Goal: Transaction & Acquisition: Purchase product/service

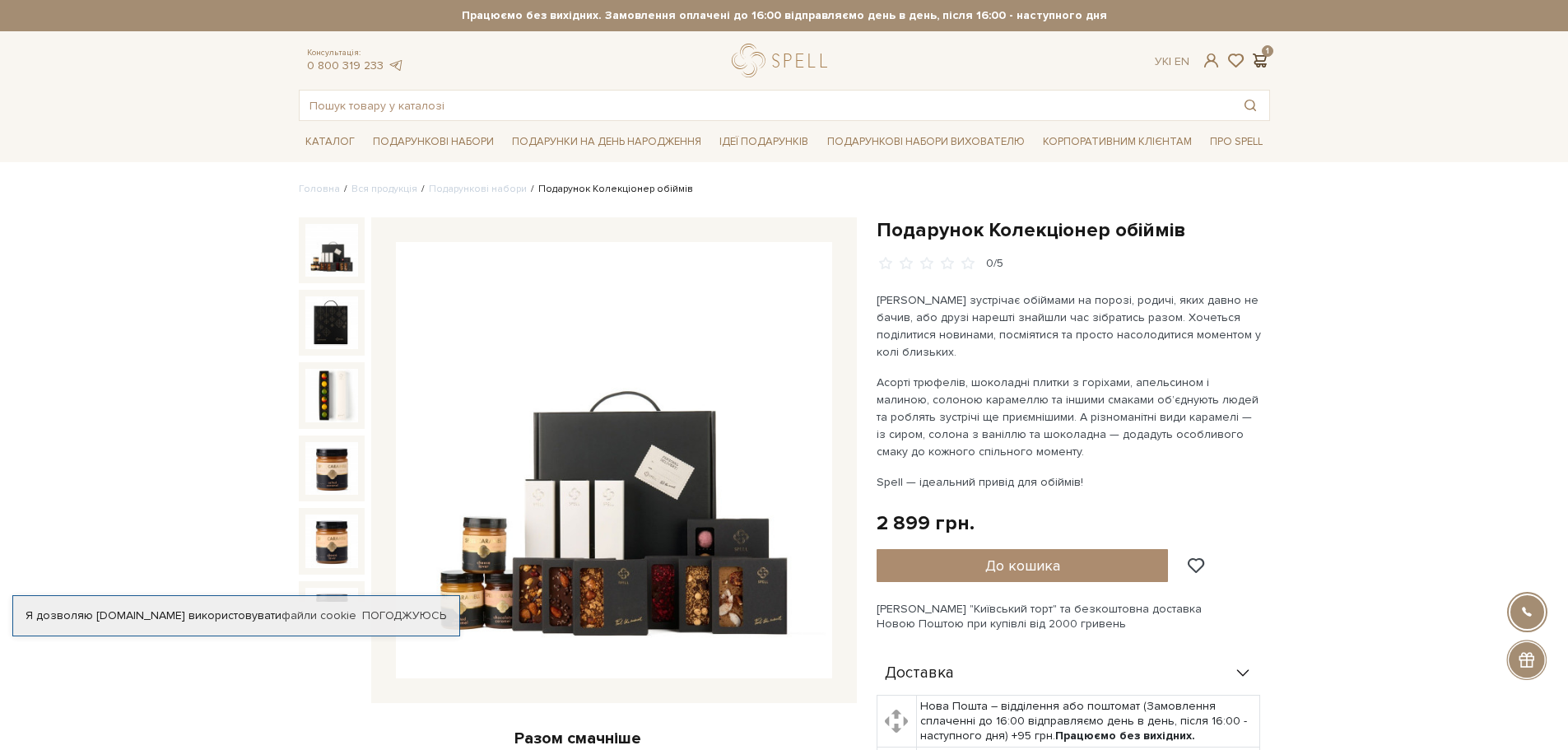
click at [1258, 58] on span at bounding box center [1260, 60] width 19 height 18
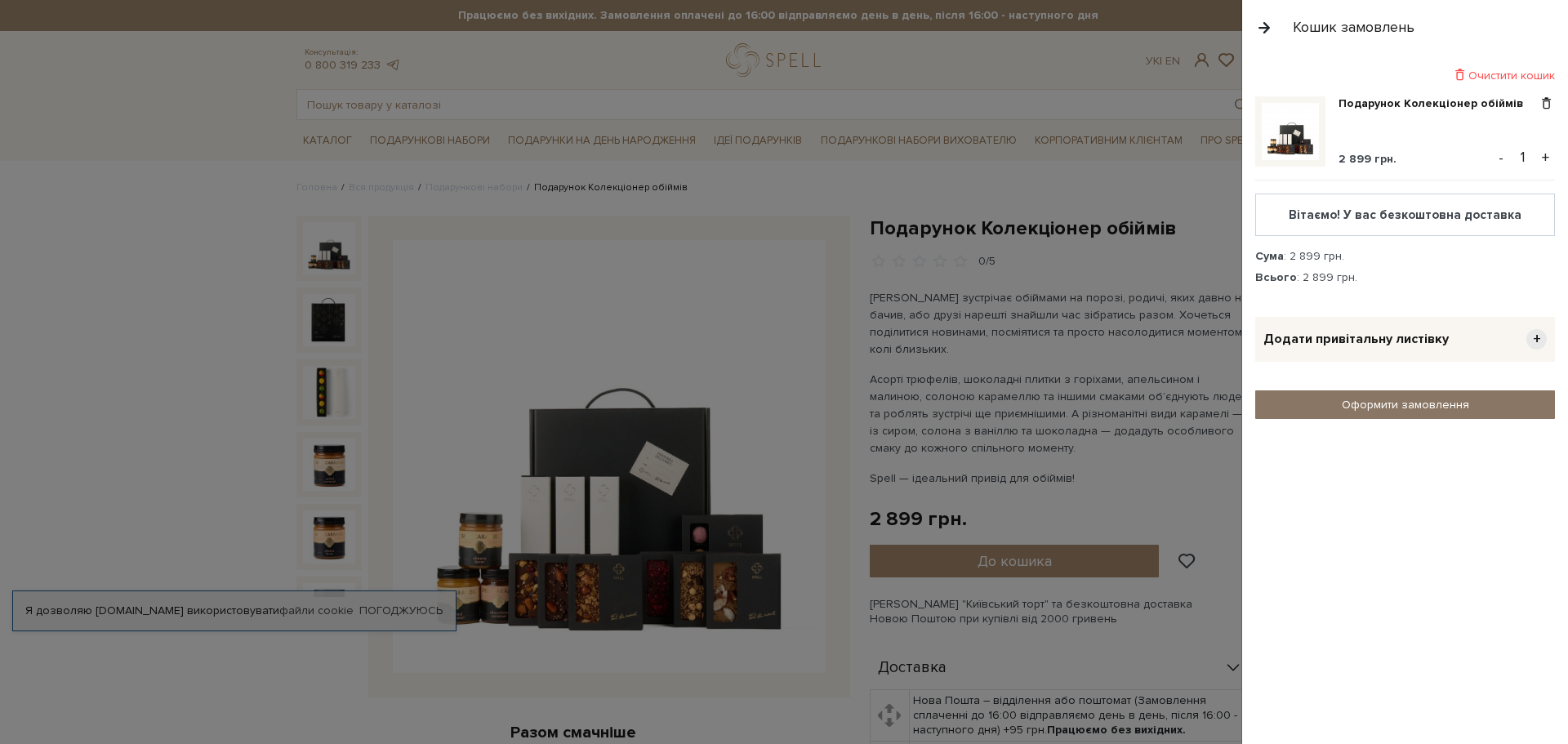
click at [1406, 411] on link "Оформити замовлення" at bounding box center [1405, 404] width 299 height 28
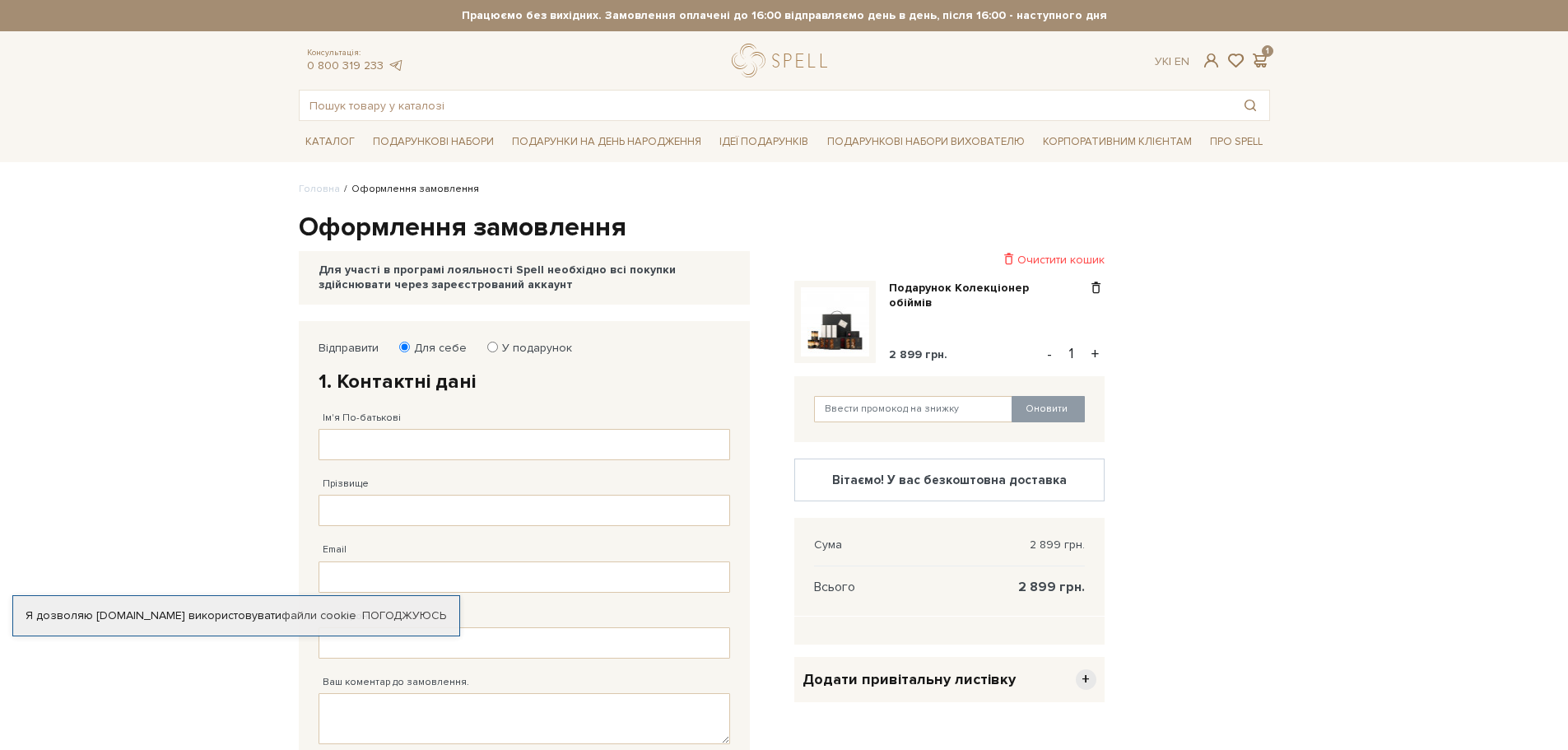
click at [511, 346] on label "У подарунок" at bounding box center [531, 348] width 81 height 15
click at [498, 346] on input "У подарунок" at bounding box center [493, 347] width 11 height 11
radio input "true"
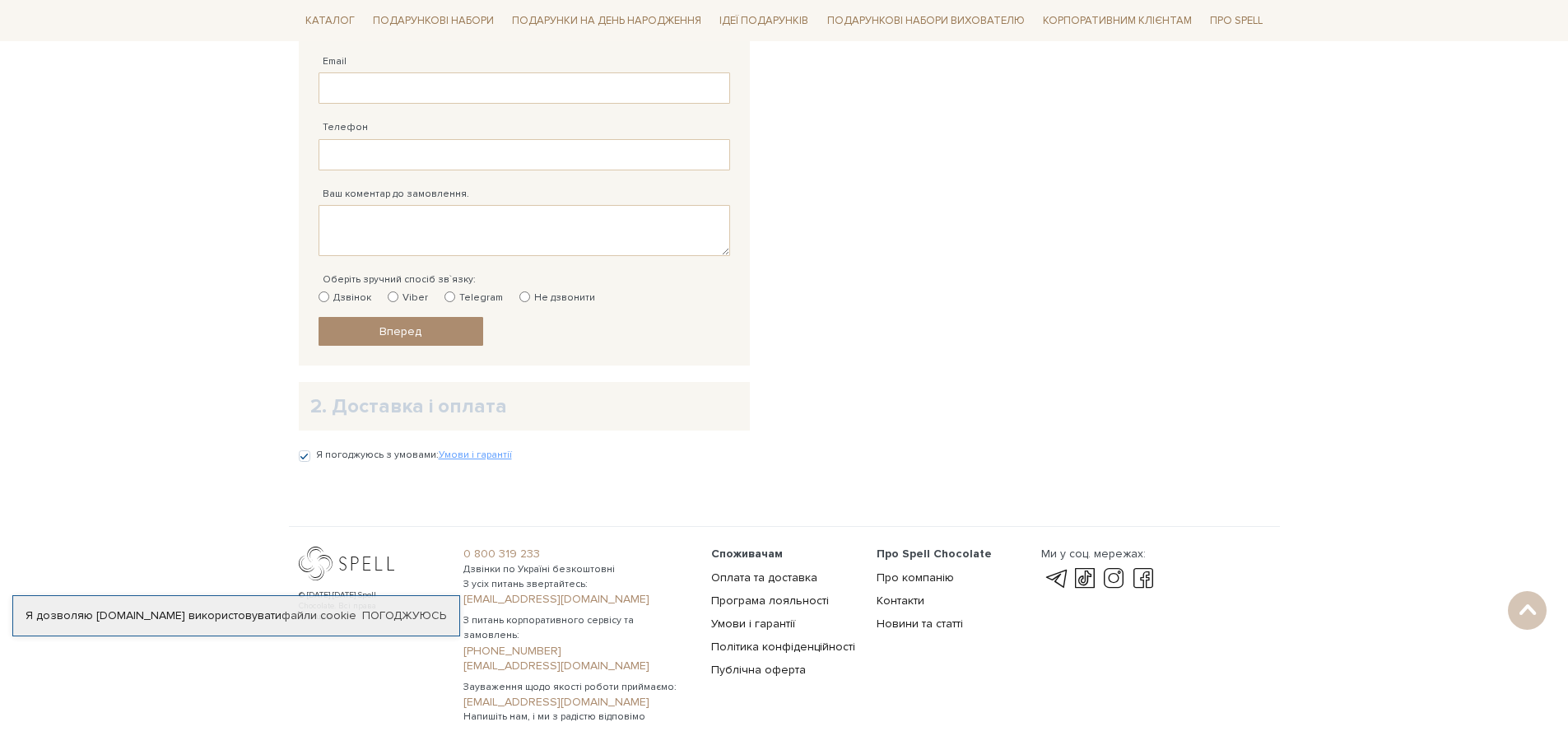
scroll to position [741, 0]
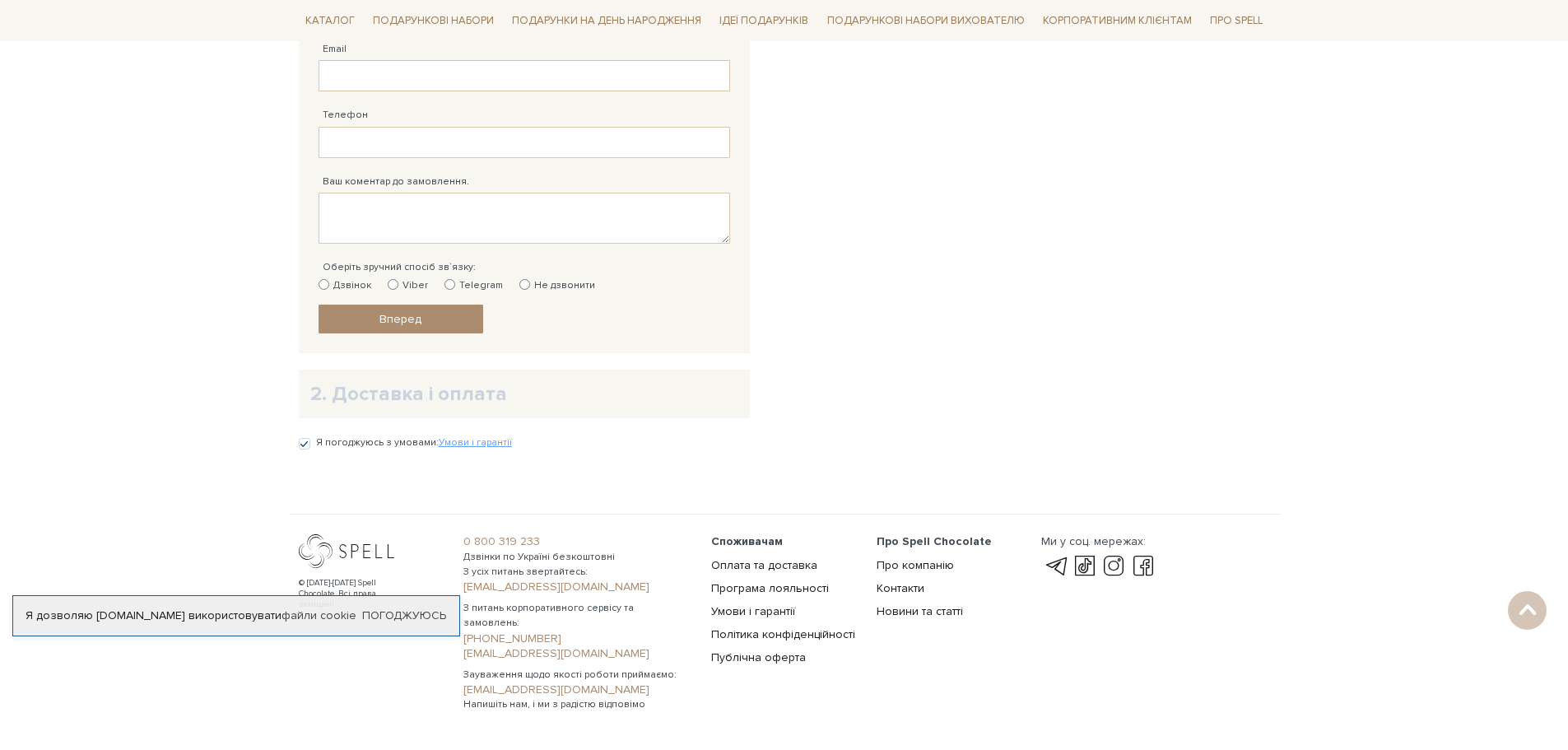
click at [334, 281] on label "Дзвінок" at bounding box center [344, 286] width 53 height 15
click at [330, 281] on input "Дзвінок" at bounding box center [324, 285] width 11 height 11
radio input "true"
click at [414, 386] on h2 "2. Доставка і оплата" at bounding box center [524, 394] width 428 height 26
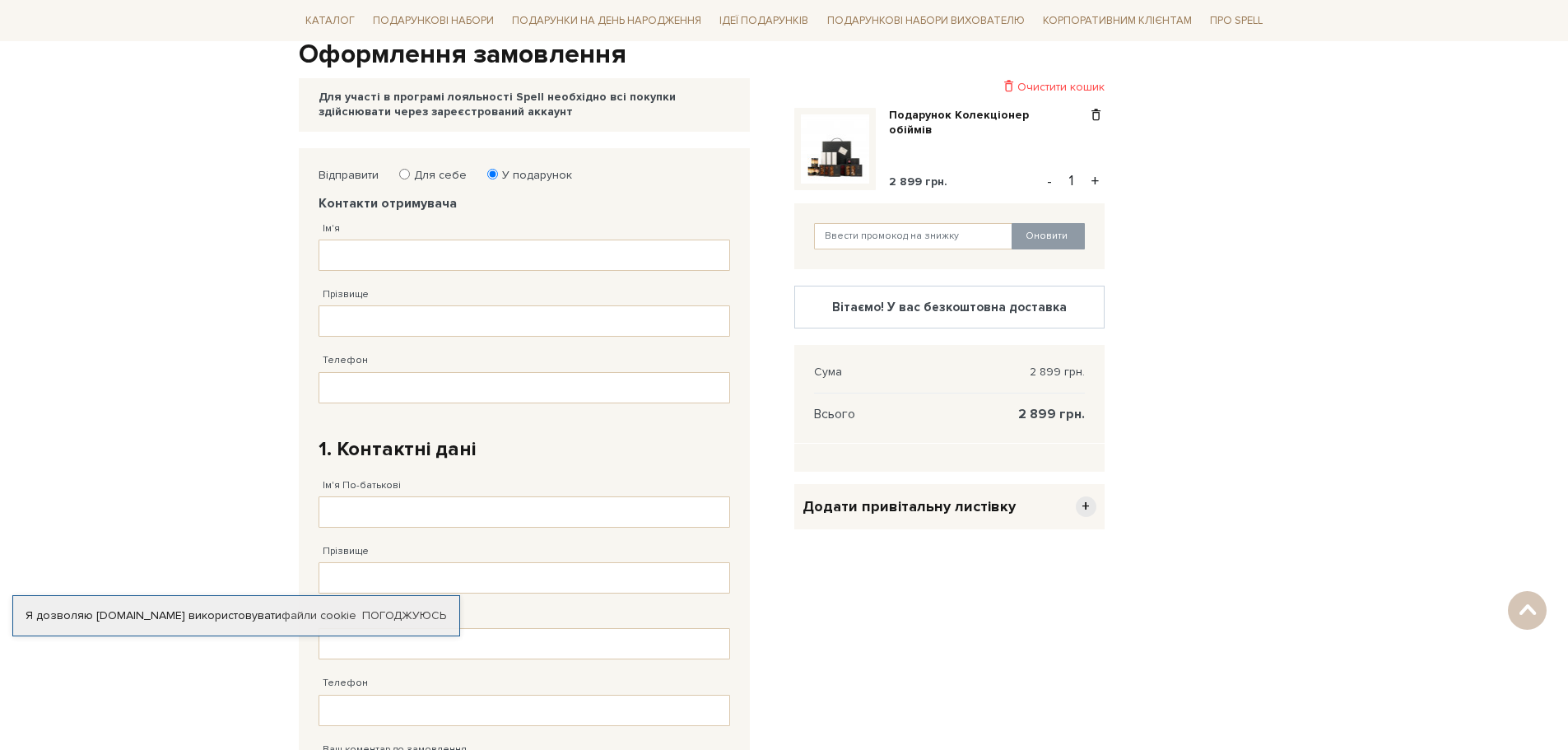
scroll to position [0, 0]
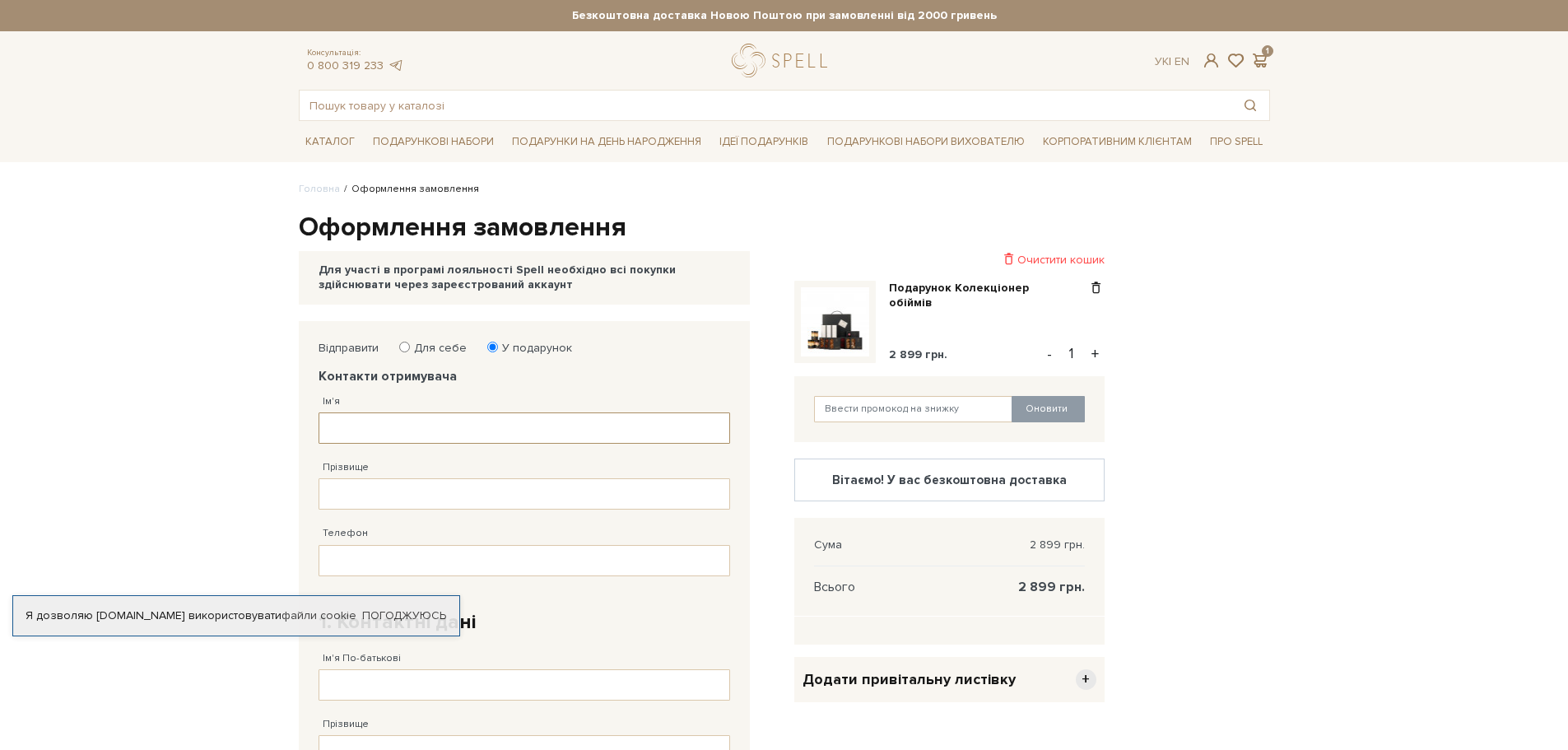
click at [416, 428] on input "Ім'я" at bounding box center [524, 429] width 412 height 31
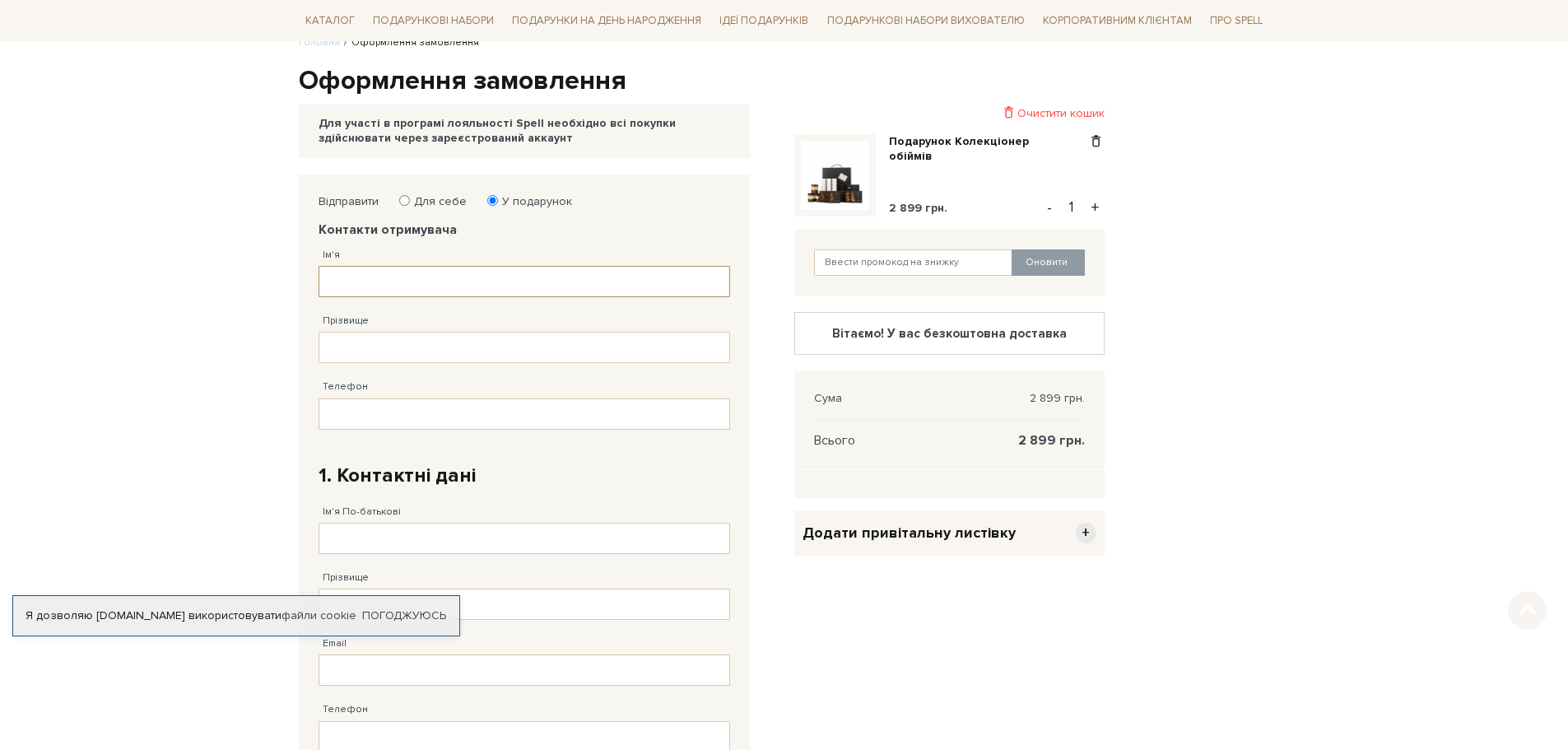
scroll to position [165, 0]
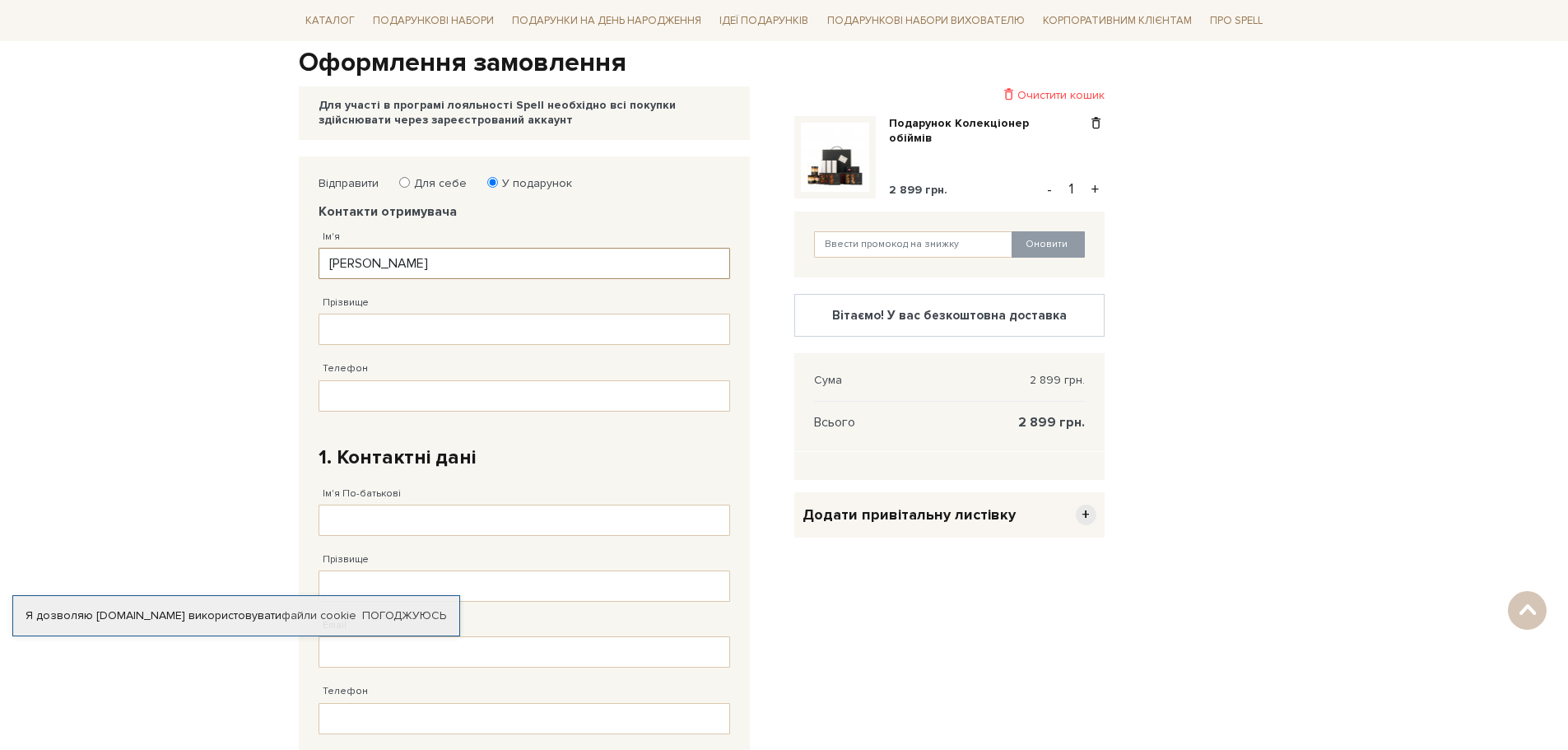
type input "Іван"
type input "Нежинський"
type input "38 (096) 213 64 36"
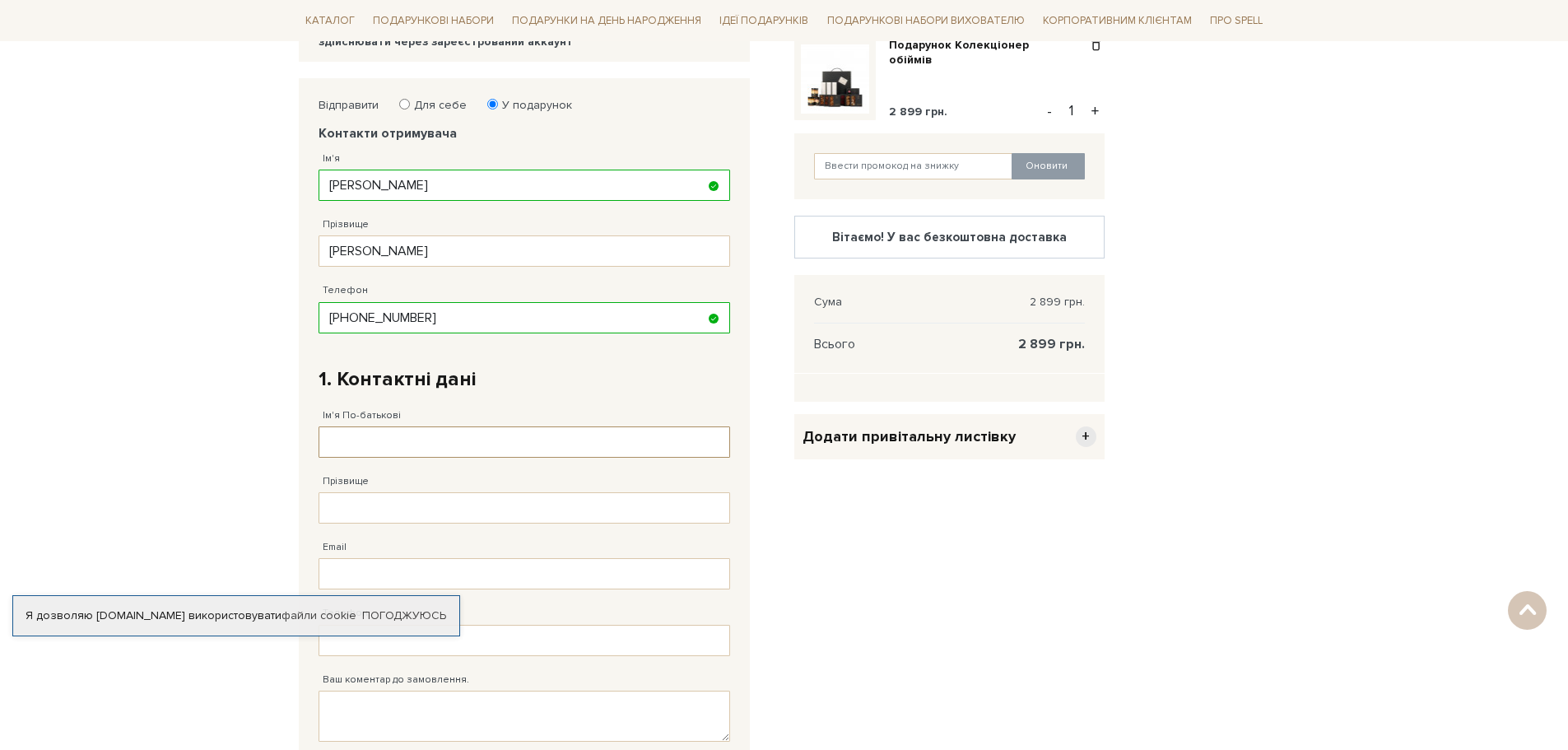
scroll to position [129, 0]
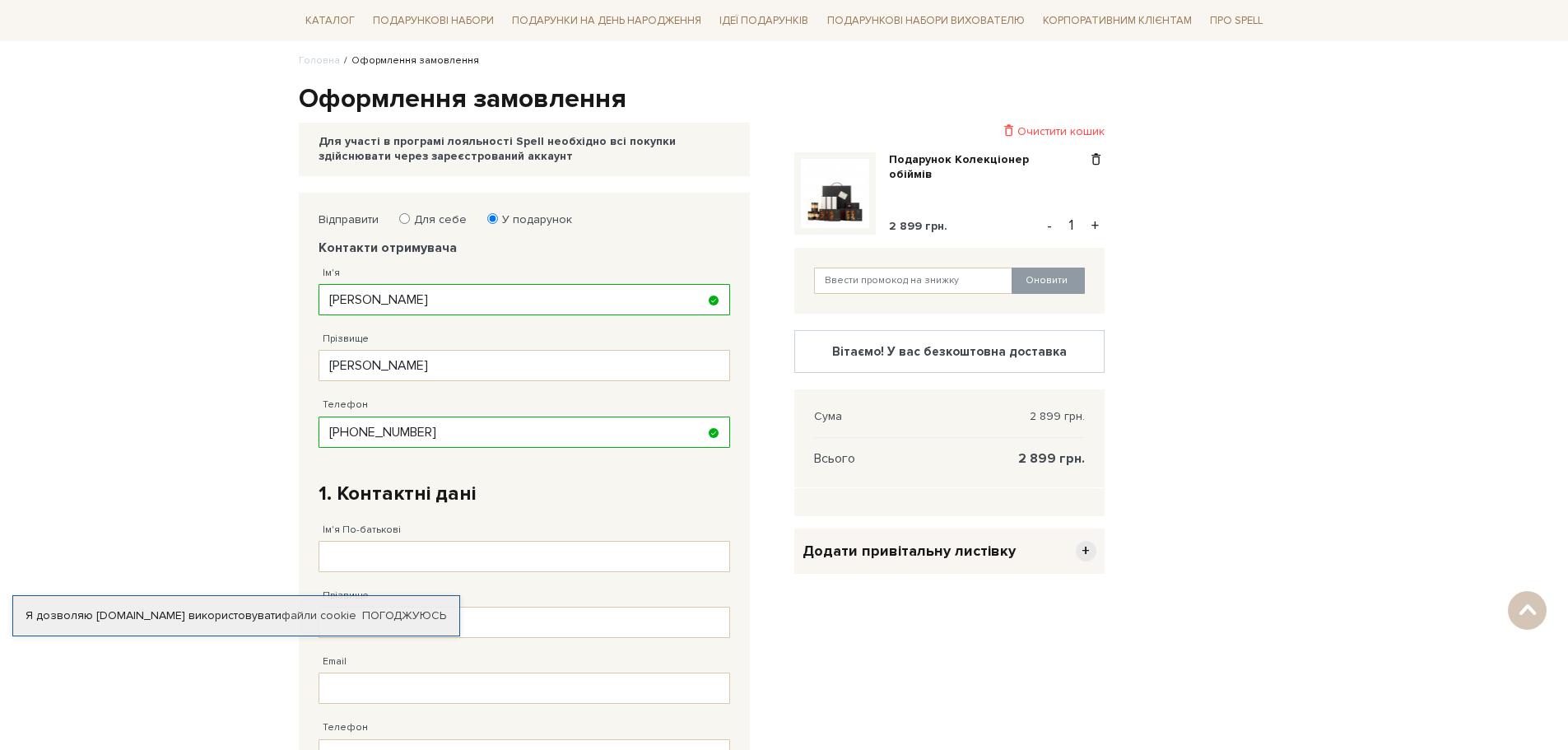
click at [419, 212] on label "Для себе" at bounding box center [435, 219] width 63 height 15
click at [410, 213] on input "Для себе" at bounding box center [404, 219] width 11 height 11
radio input "true"
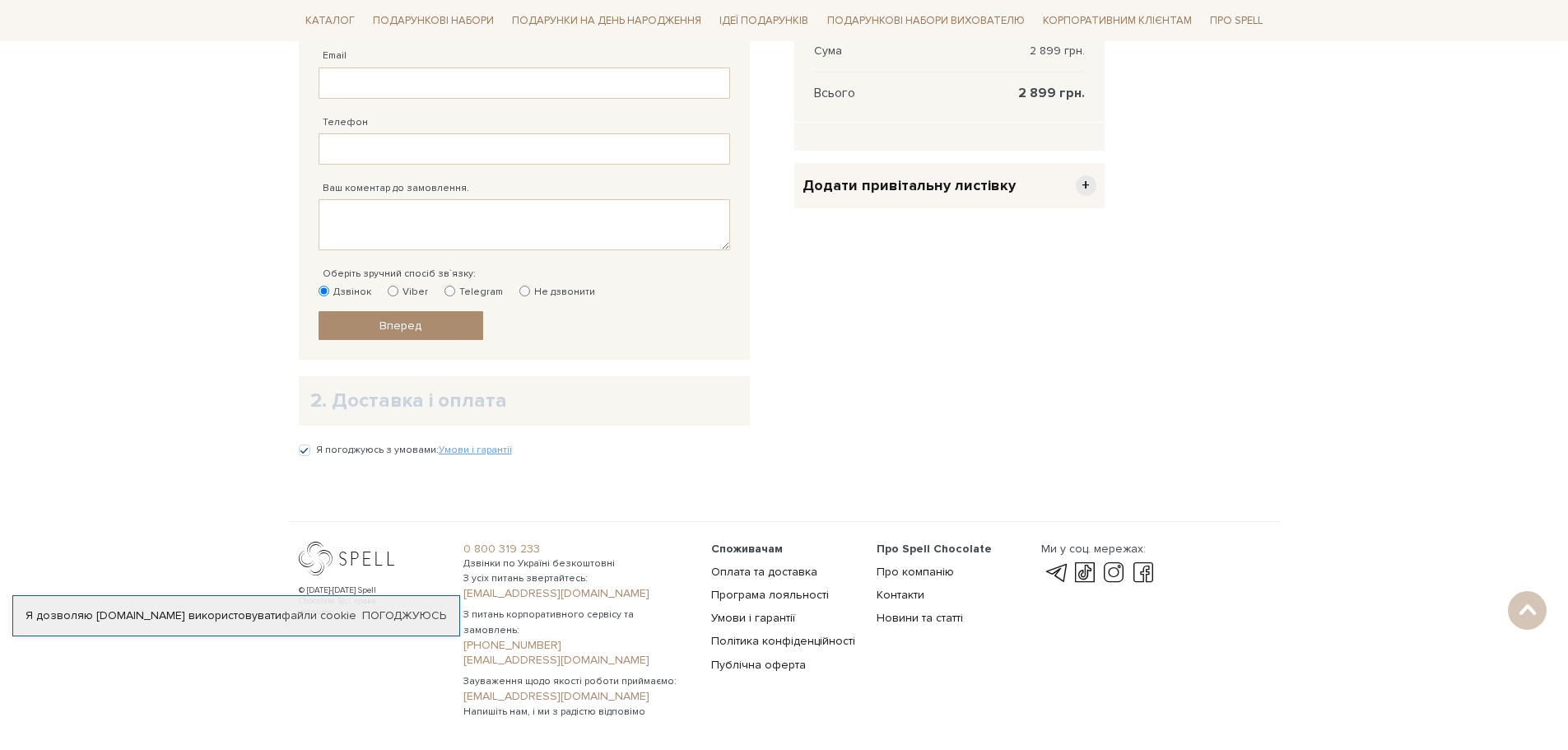
scroll to position [547, 0]
